Goal: Information Seeking & Learning: Learn about a topic

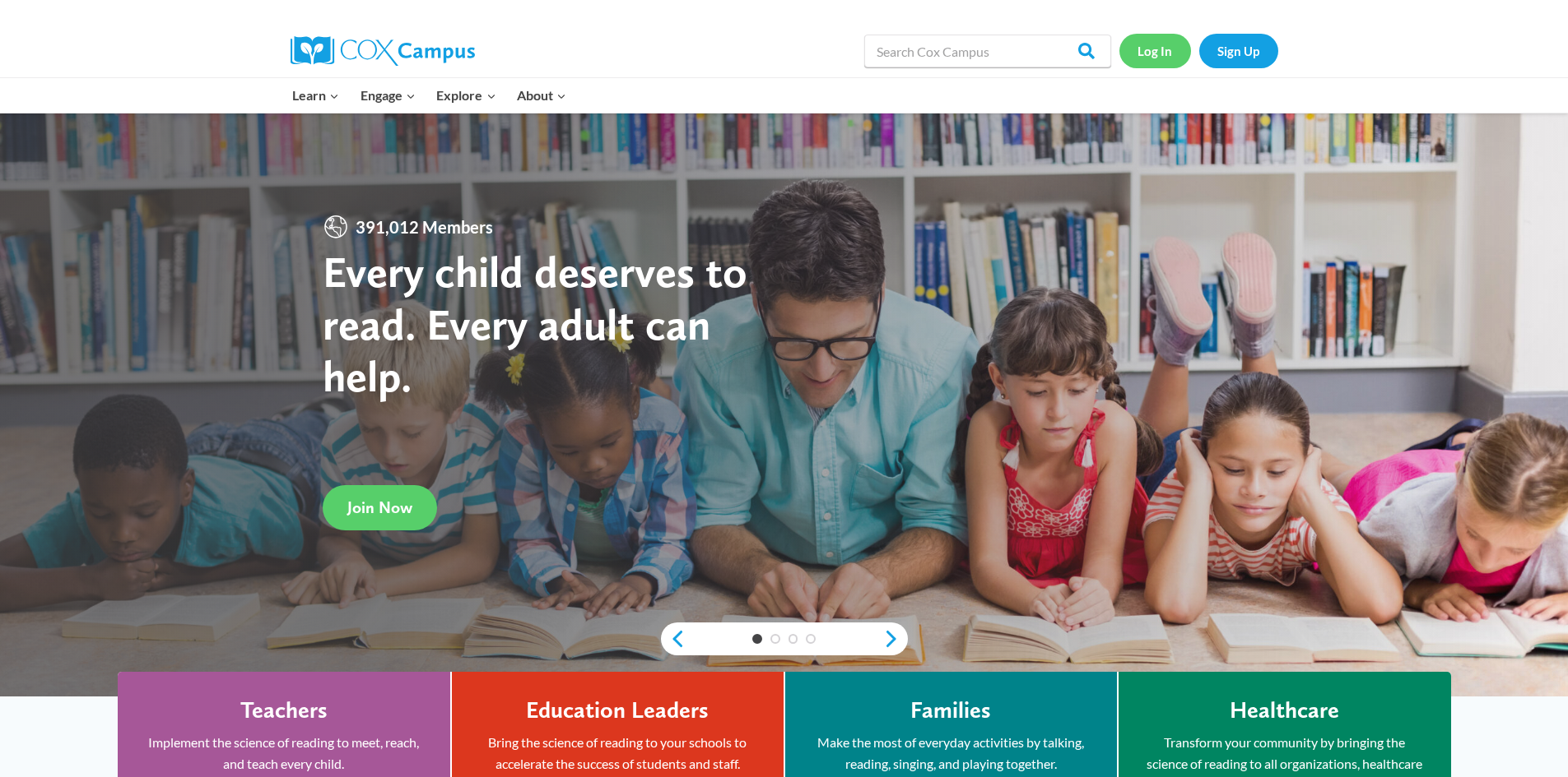
click at [1153, 52] on link "Log In" at bounding box center [1155, 50] width 72 height 34
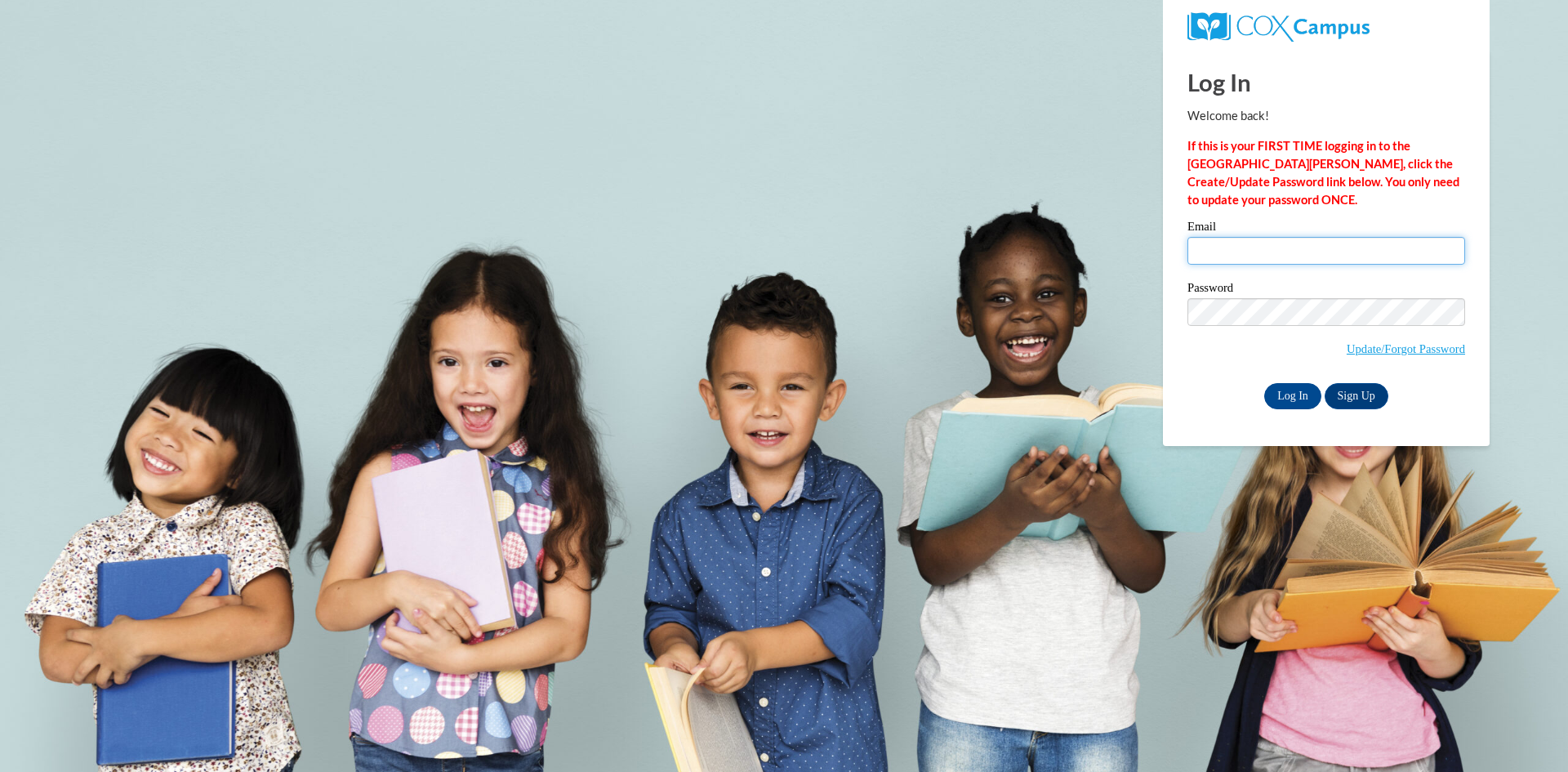
click at [1262, 248] on input "Email" at bounding box center [1326, 251] width 277 height 28
type input "maryamm.ssalehh@gmail.com"
click at [1298, 395] on input "Log In" at bounding box center [1293, 396] width 57 height 26
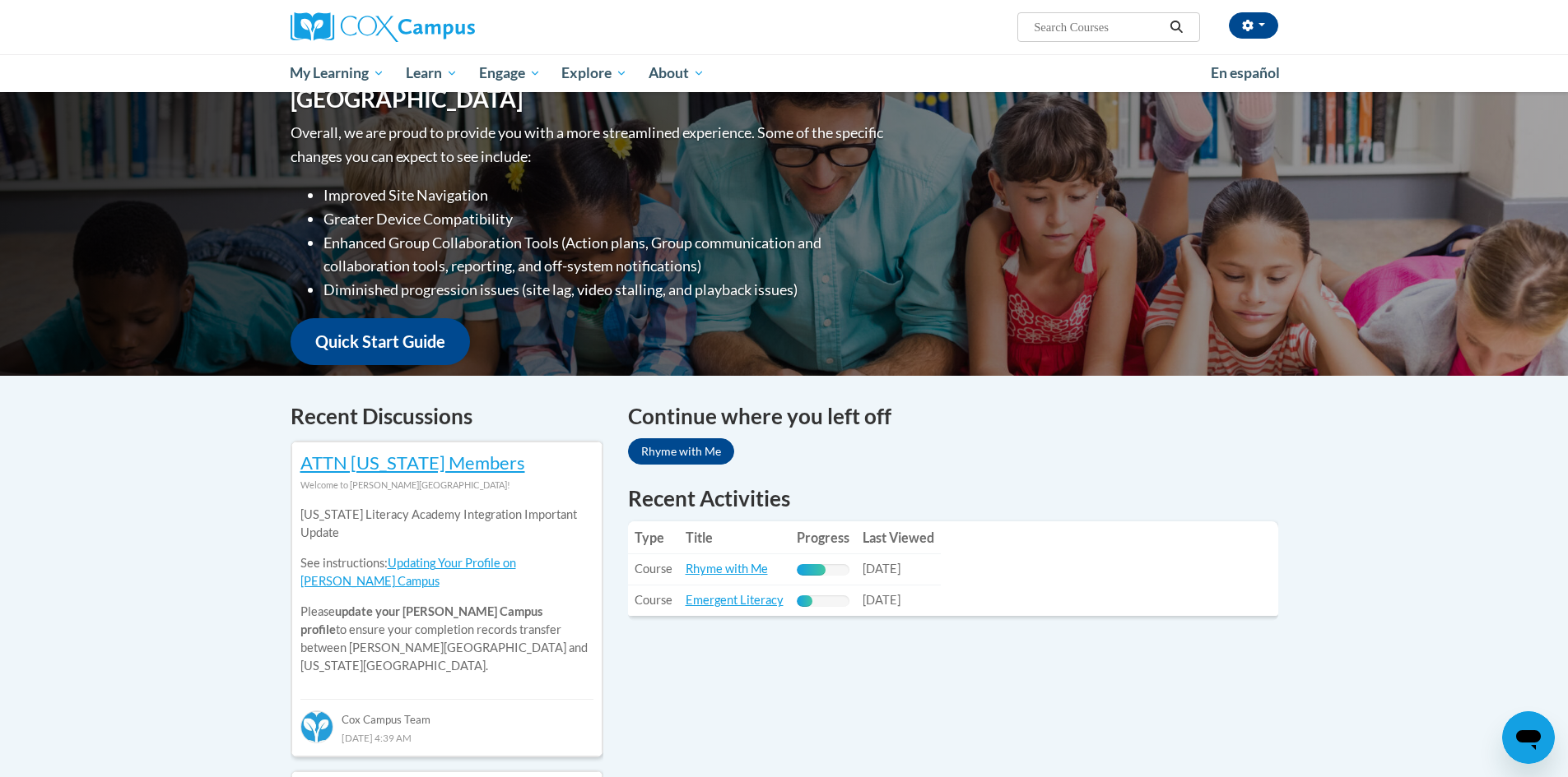
scroll to position [204, 0]
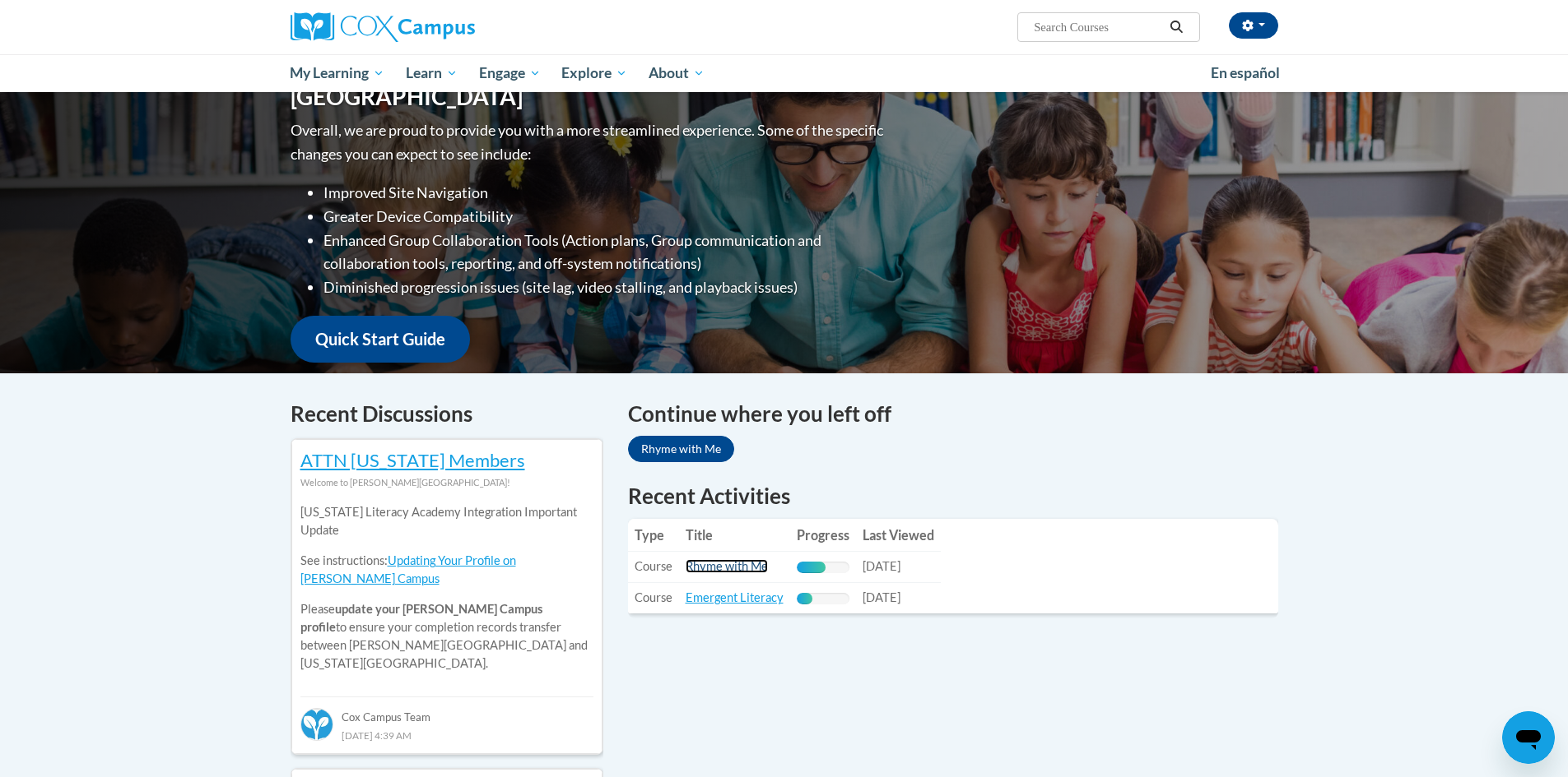
click at [725, 560] on link "Rhyme with Me" at bounding box center [726, 566] width 82 height 14
click at [755, 595] on link "Emergent Literacy" at bounding box center [734, 597] width 98 height 14
click at [742, 565] on link "Rhyme with Me" at bounding box center [726, 566] width 82 height 14
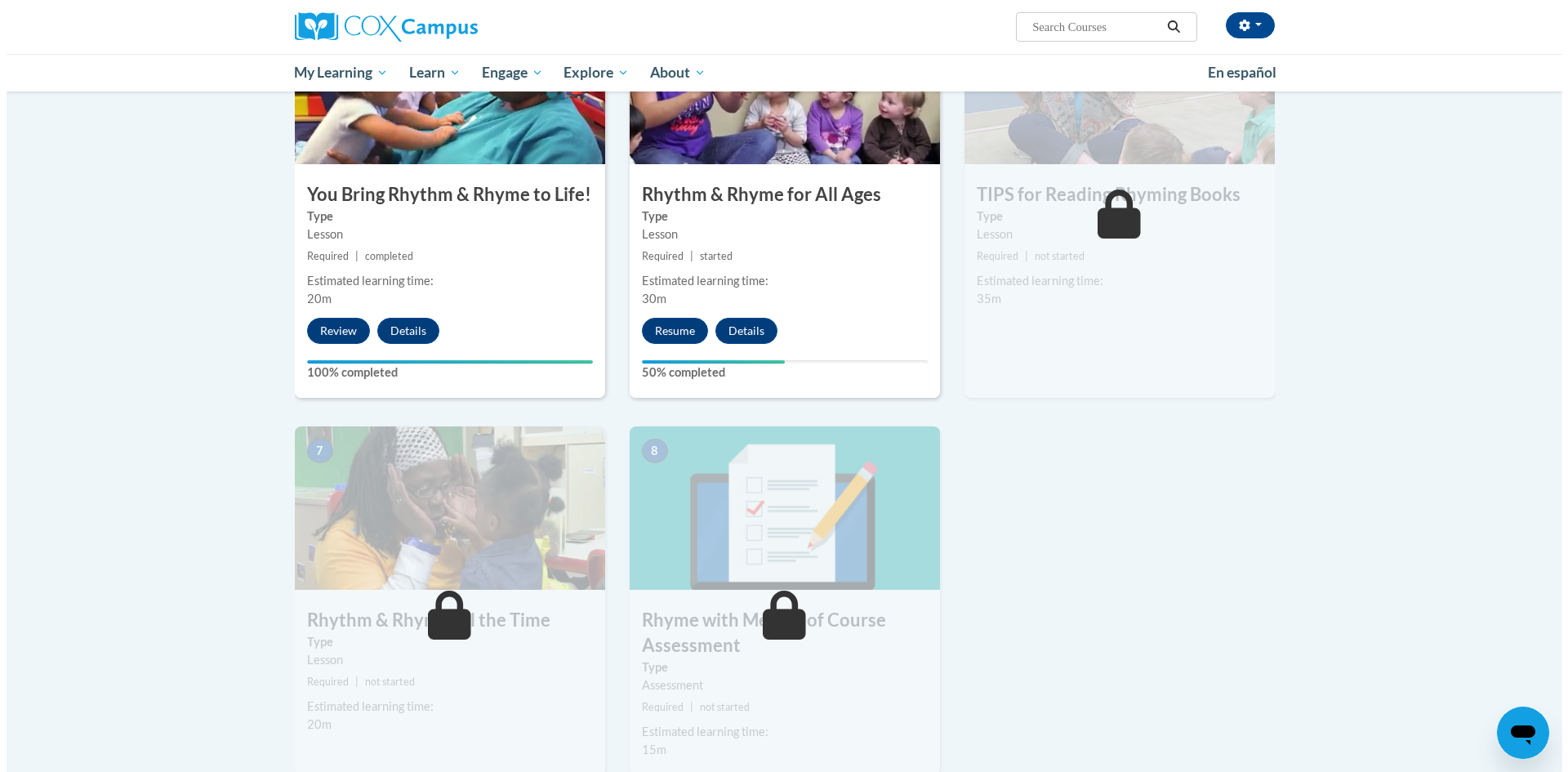
scroll to position [887, 0]
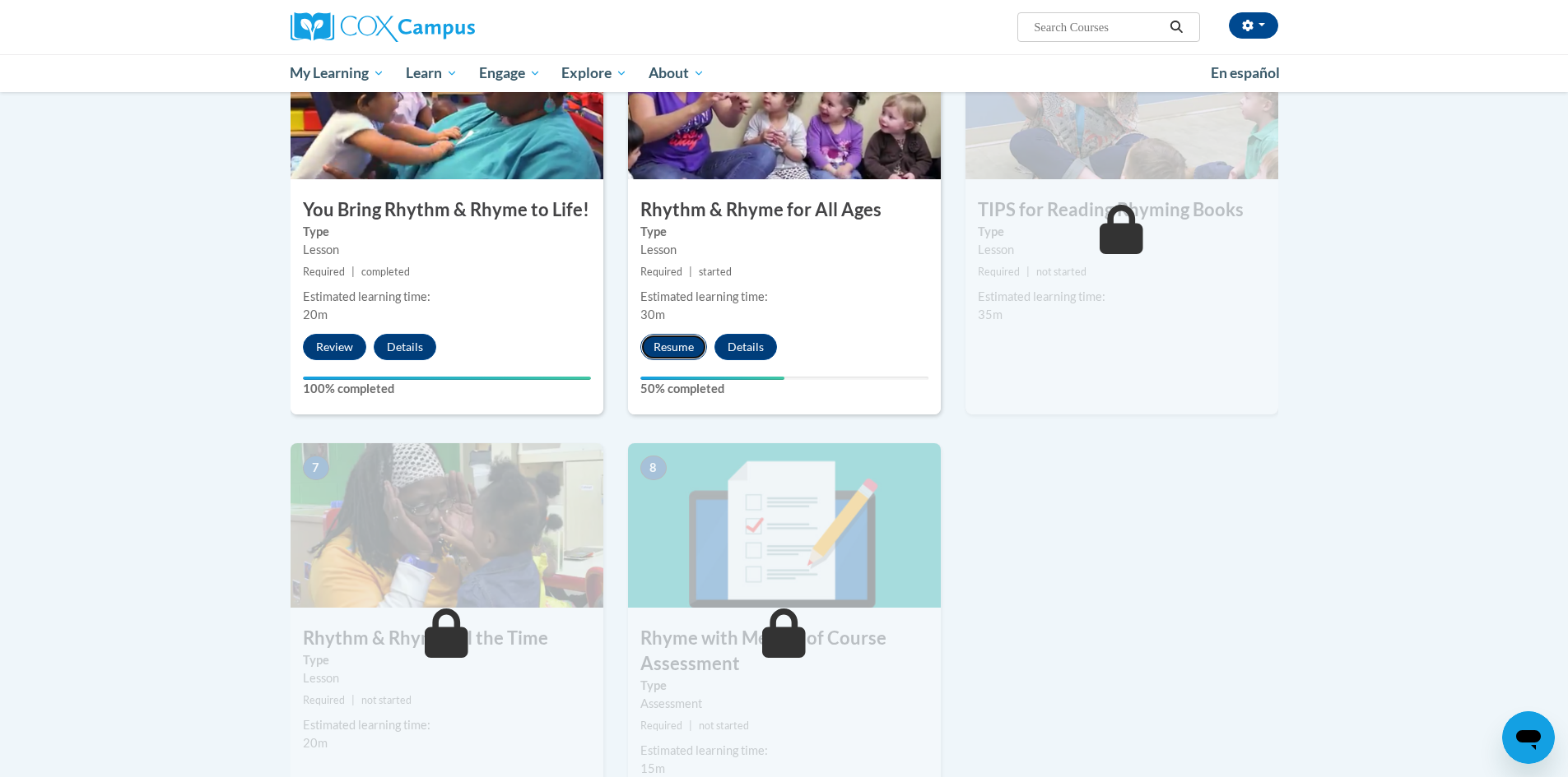
click at [671, 349] on button "Resume" at bounding box center [674, 347] width 67 height 26
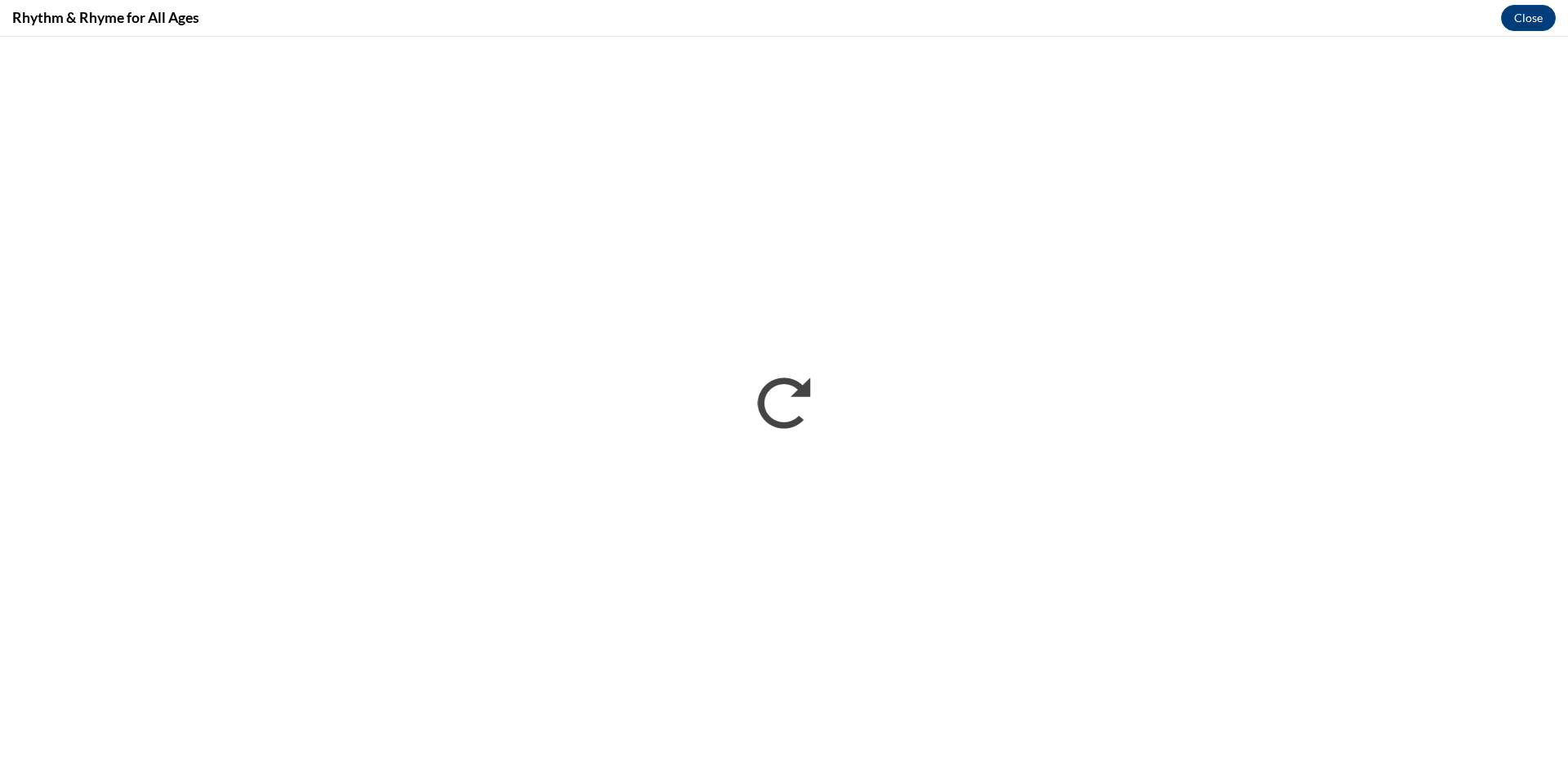
scroll to position [0, 0]
